Goal: Check status: Check status

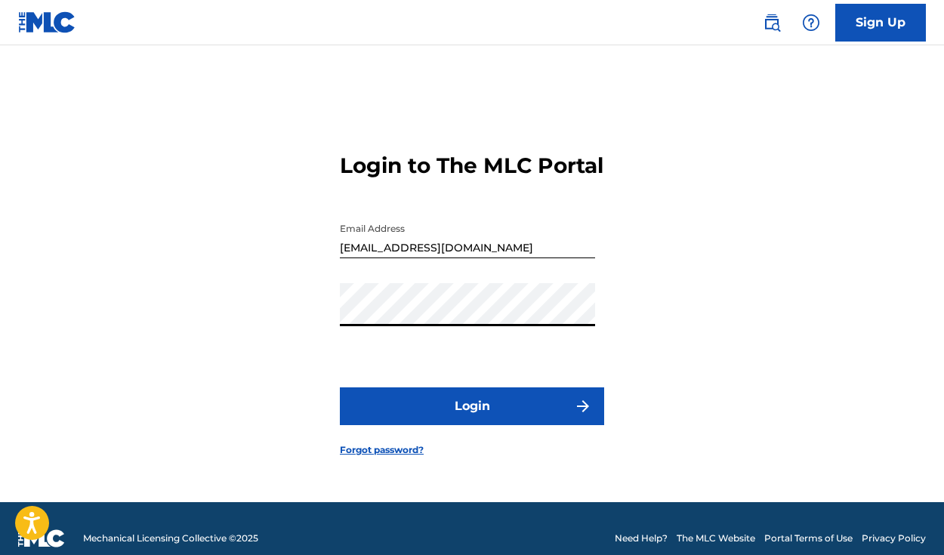
click at [482, 408] on button "Login" at bounding box center [472, 406] width 264 height 38
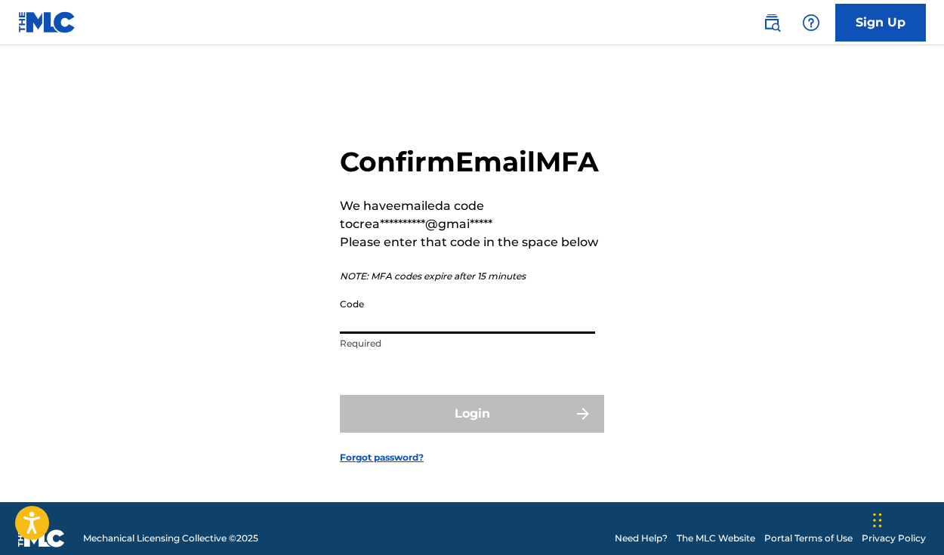
paste input "575472"
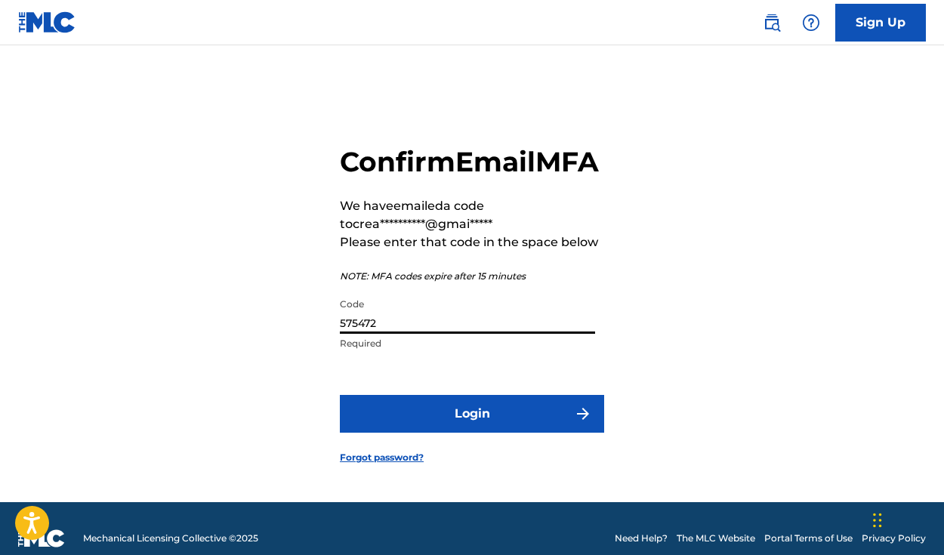
type input "575472"
click at [441, 423] on button "Login" at bounding box center [472, 414] width 264 height 38
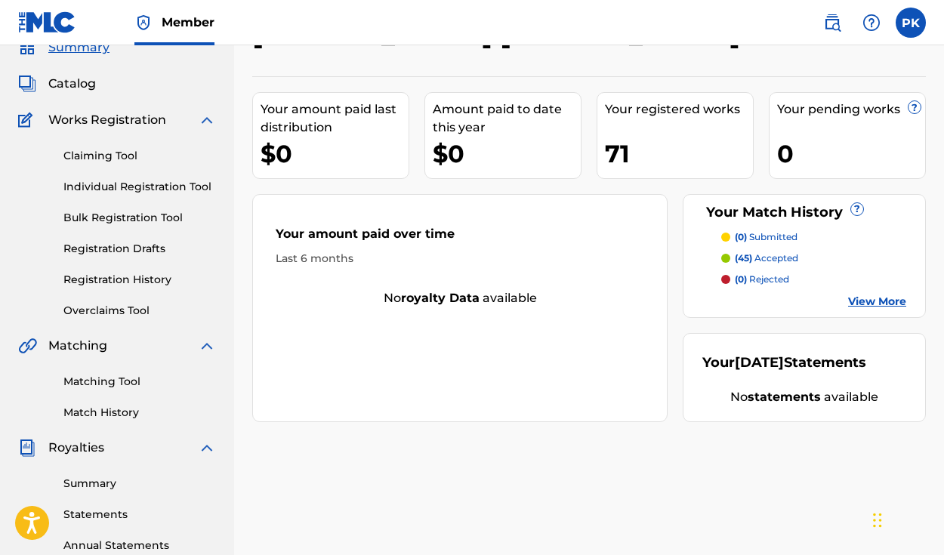
scroll to position [71, 0]
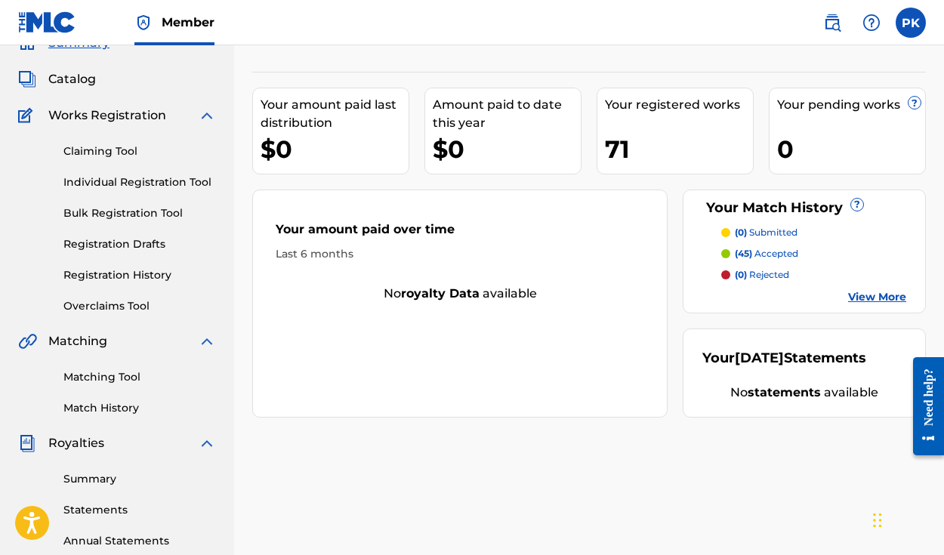
click at [100, 485] on link "Summary" at bounding box center [139, 479] width 152 height 16
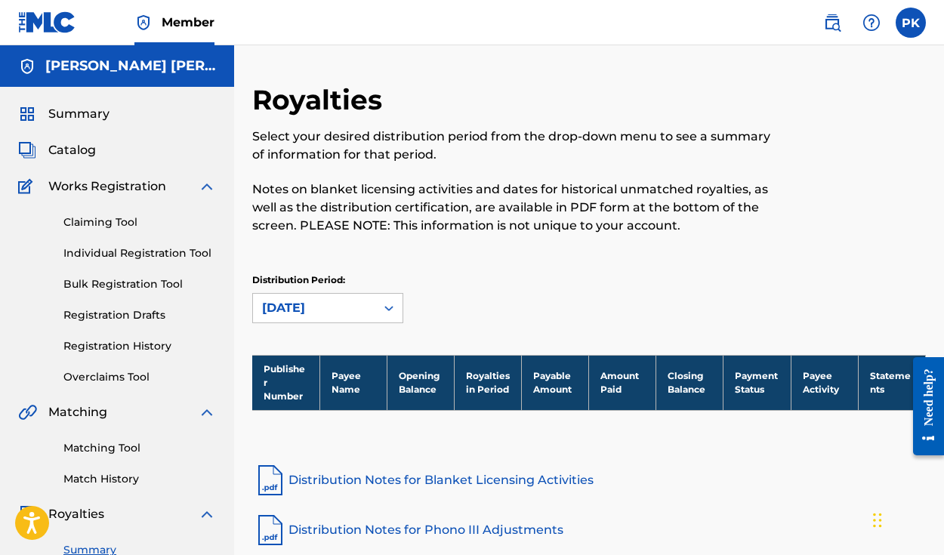
click at [102, 115] on span "Summary" at bounding box center [78, 114] width 61 height 18
